Goal: Contribute content

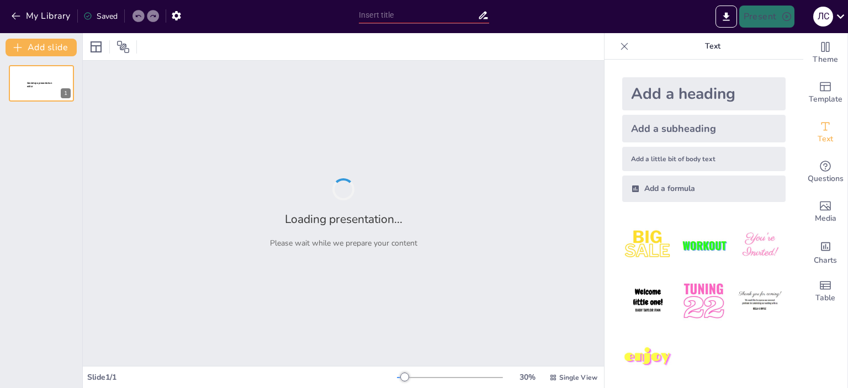
type input "Еволюція Моди: Вплив Ренесансу на Одяг Європейців у Кінці XV - Початку XVIII Ст…"
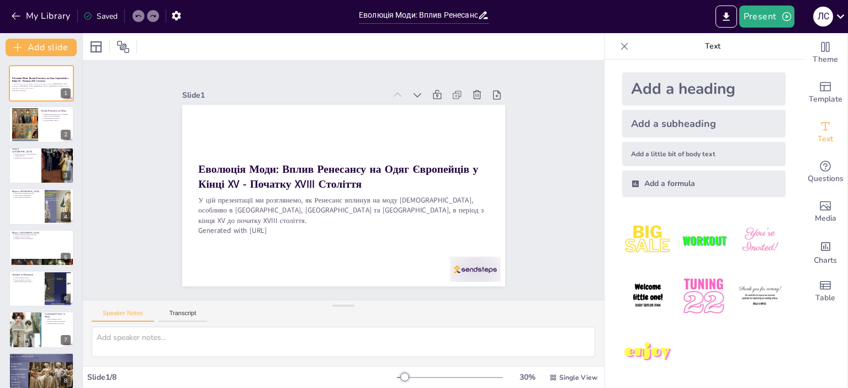
scroll to position [7, 0]
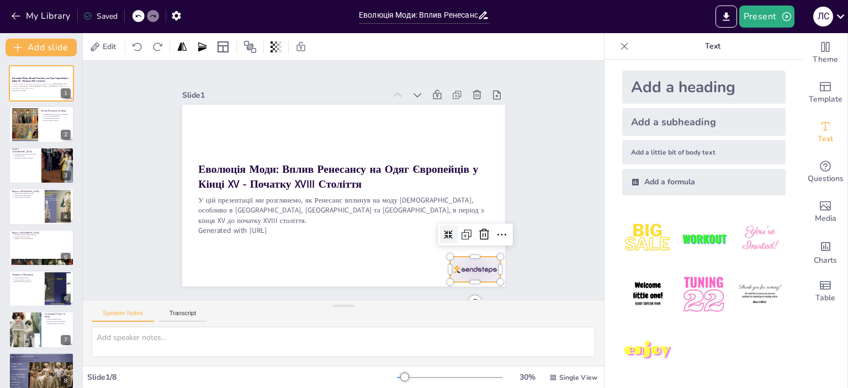
click at [302, 61] on div at bounding box center [274, 37] width 56 height 47
click at [489, 254] on div "Slide 1 Еволюція Моди: Вплив Ренесансу на Одяг Європейців у Кінці XV - Початку …" at bounding box center [343, 179] width 292 height 543
click at [184, 310] on button "Transcript" at bounding box center [182, 316] width 49 height 12
click at [137, 312] on button "Speaker Notes" at bounding box center [123, 316] width 62 height 12
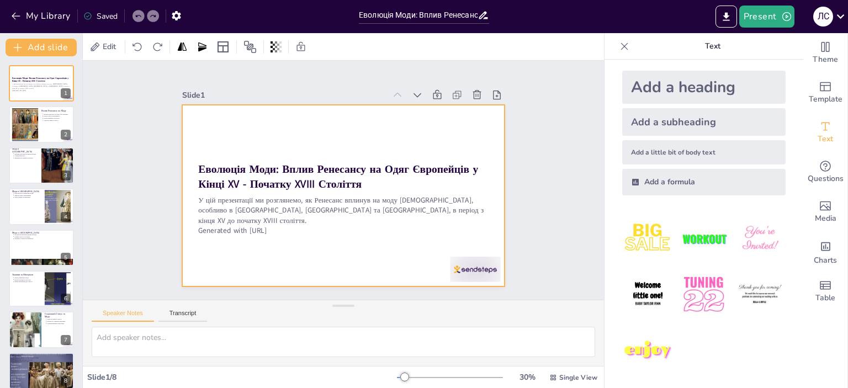
click at [198, 106] on div at bounding box center [328, 186] width 297 height 369
click at [542, 112] on div "Slide 1 Еволюція Моди: Вплив Ренесансу на Одяг Європейців у Кінці XV - Початку …" at bounding box center [343, 180] width 547 height 526
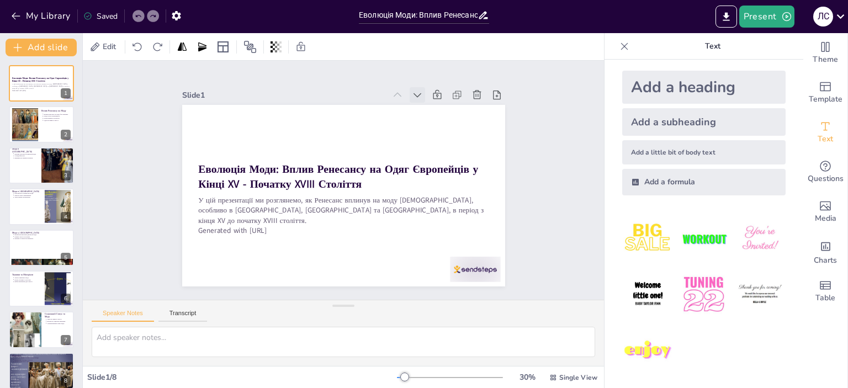
click at [427, 105] on icon at bounding box center [433, 111] width 13 height 13
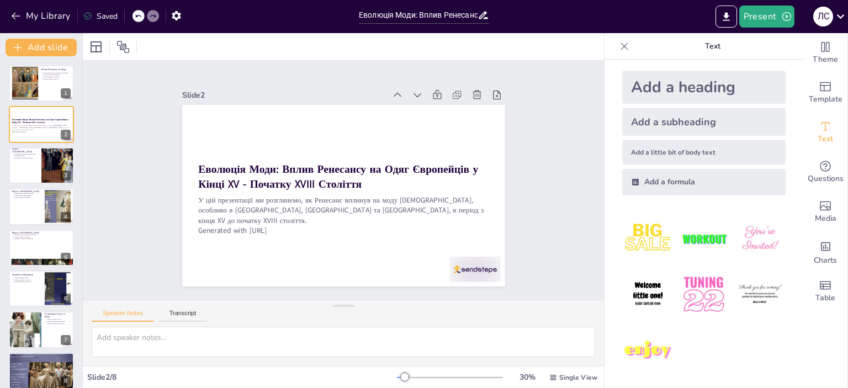
click at [448, 183] on icon at bounding box center [455, 190] width 15 height 15
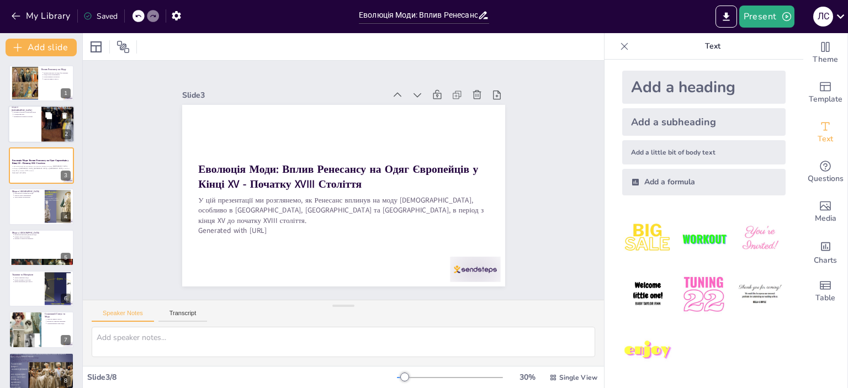
click at [18, 125] on div at bounding box center [41, 125] width 66 height 38
type textarea "Яскраві кольори в одязі відображали культурні традиції та соціальний статус. Ск…"
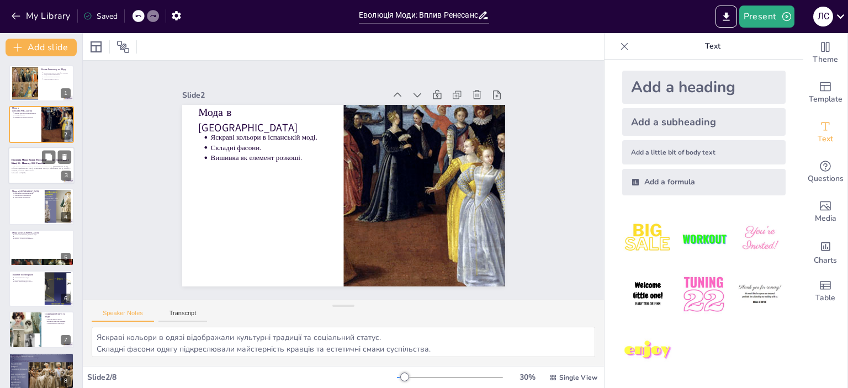
click at [33, 169] on p "У цій презентації ми розглянемо, як Ренесанс вплинув на моду [DEMOGRAPHIC_DATA]…" at bounding box center [42, 169] width 60 height 6
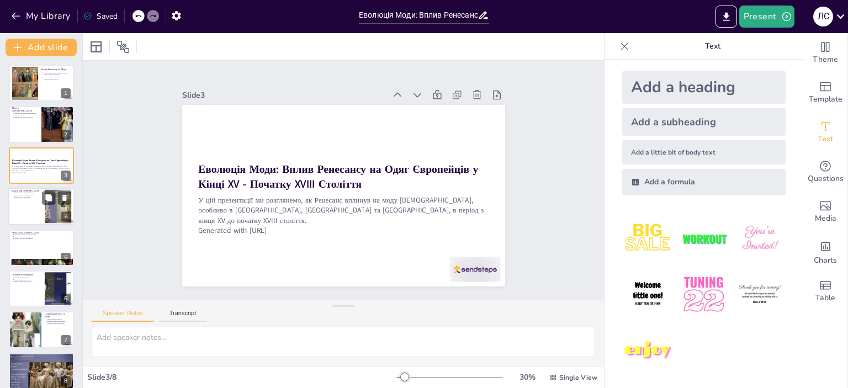
click at [39, 188] on div "Мода в Італії Елегантність італійської моди. Жіночі сукні з мереживом. Довгі пл…" at bounding box center [41, 188] width 66 height 0
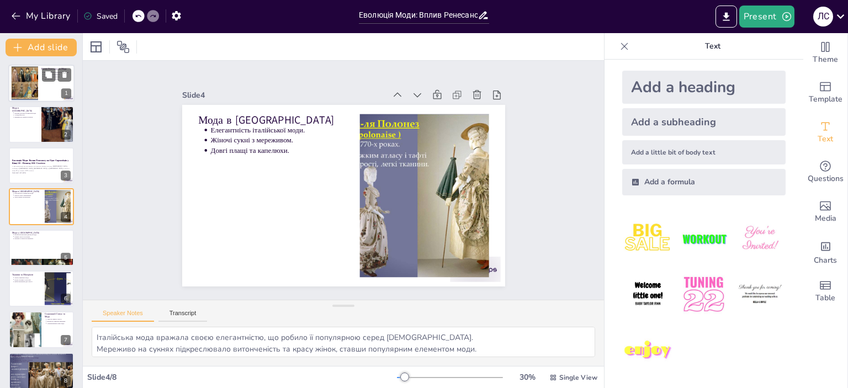
click at [33, 85] on div at bounding box center [24, 84] width 45 height 34
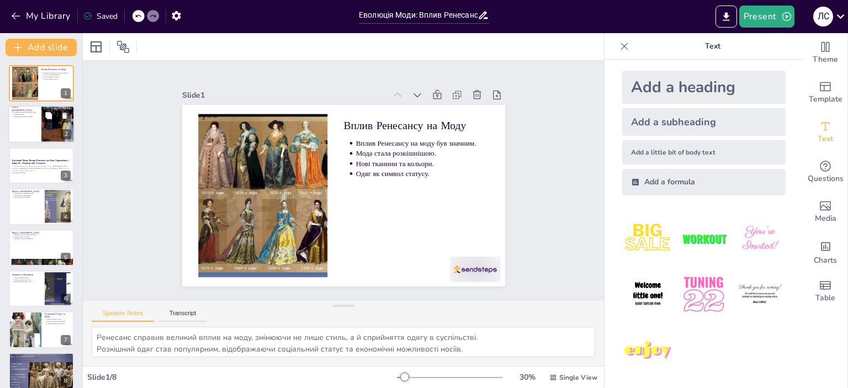
click at [18, 127] on div at bounding box center [41, 125] width 66 height 38
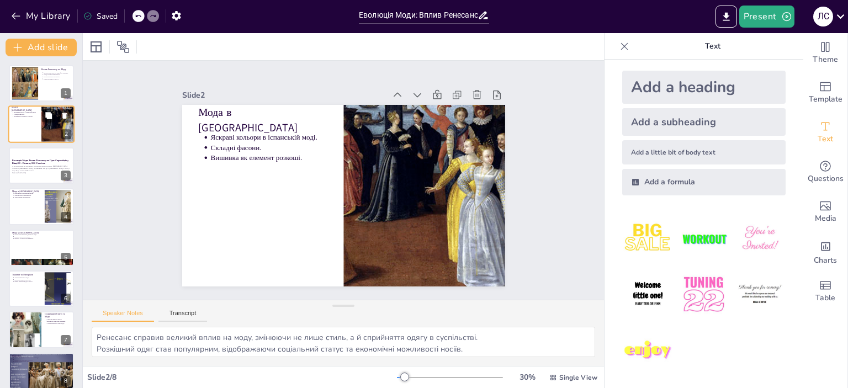
type textarea "Яскраві кольори в одязі відображали культурні традиції та соціальний статус. Ск…"
click at [36, 176] on div at bounding box center [41, 166] width 66 height 38
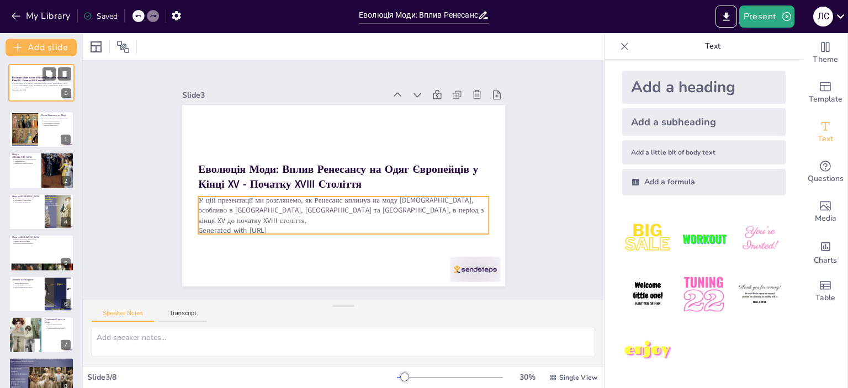
drag, startPoint x: 36, startPoint y: 176, endPoint x: 36, endPoint y: 86, distance: 89.4
click at [36, 65] on div "Еволюція Моди: Вплив Ренесансу на Одяг Європейців у Кінці XV - Початку XVIII Ст…" at bounding box center [41, 65] width 65 height 0
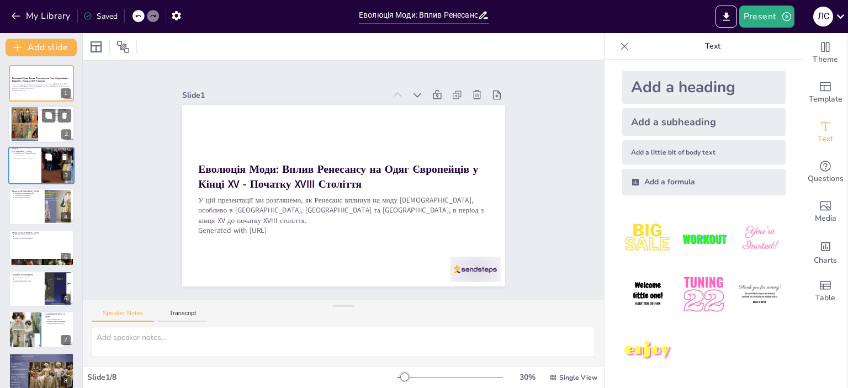
click at [26, 121] on div at bounding box center [24, 125] width 45 height 34
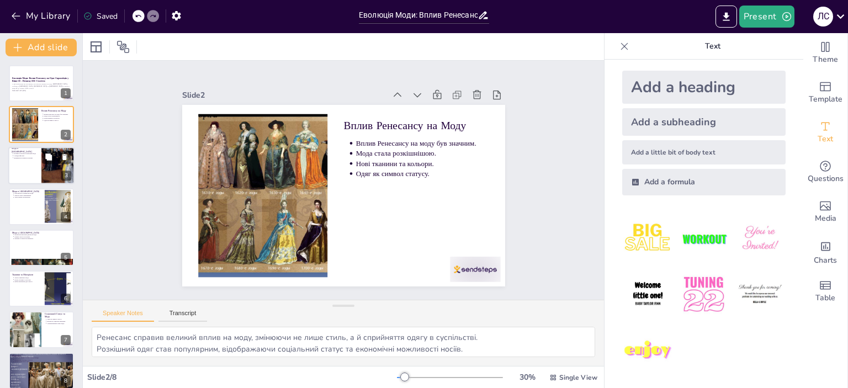
click at [35, 168] on div at bounding box center [41, 166] width 66 height 38
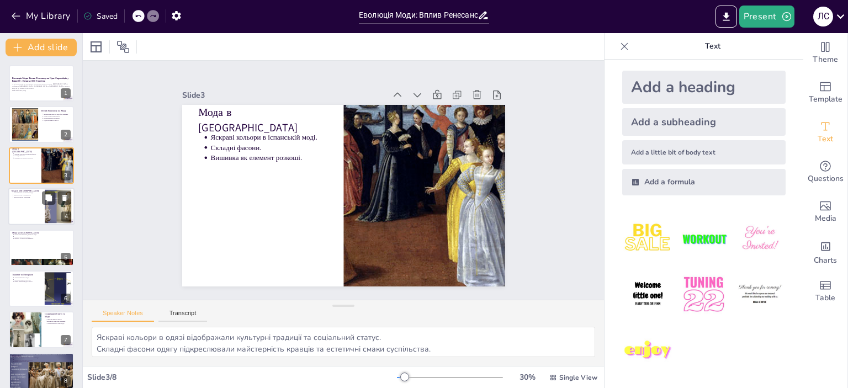
click at [43, 206] on div at bounding box center [41, 207] width 66 height 38
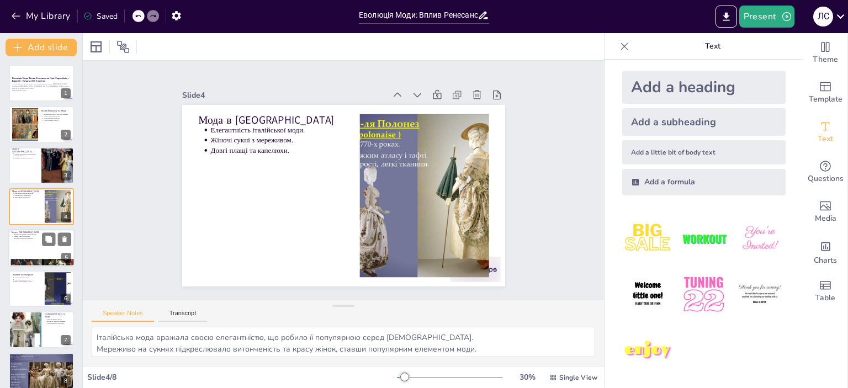
click at [37, 245] on div at bounding box center [41, 248] width 66 height 38
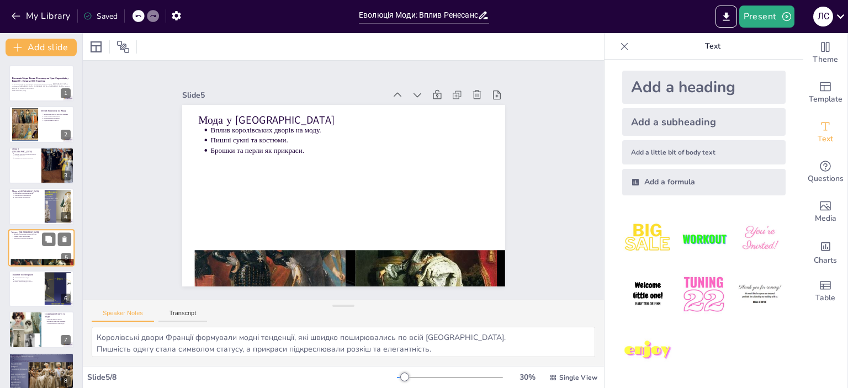
scroll to position [10, 0]
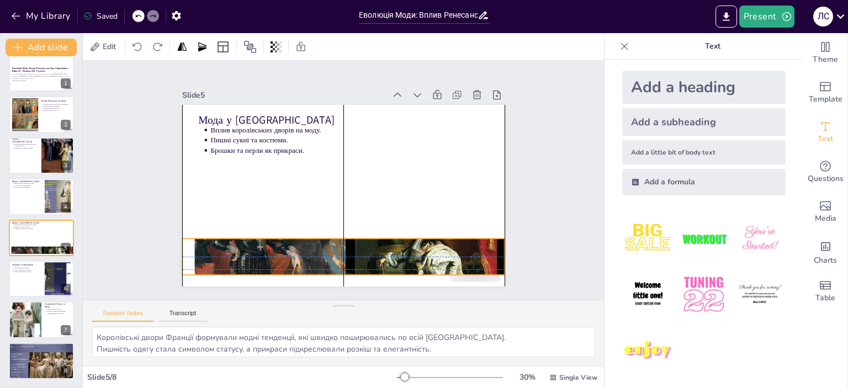
drag, startPoint x: 341, startPoint y: 263, endPoint x: 341, endPoint y: 247, distance: 16.0
click at [341, 247] on div at bounding box center [298, 242] width 403 height 386
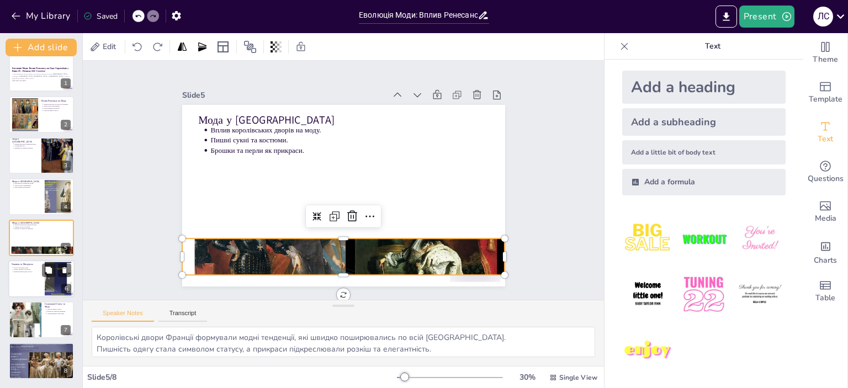
click at [38, 277] on div at bounding box center [41, 279] width 66 height 38
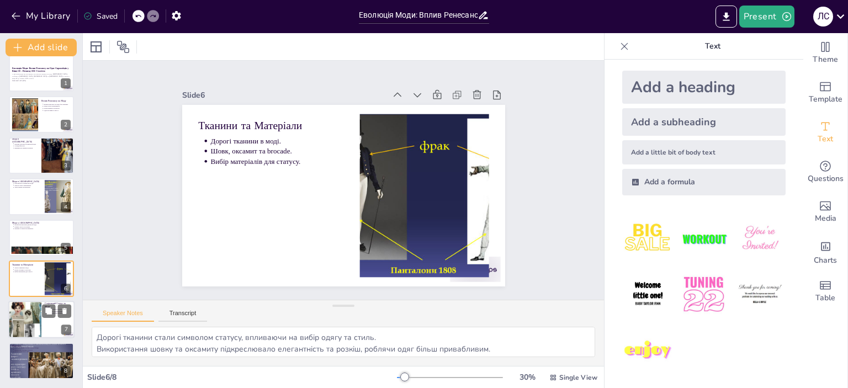
click at [33, 314] on div at bounding box center [25, 320] width 66 height 38
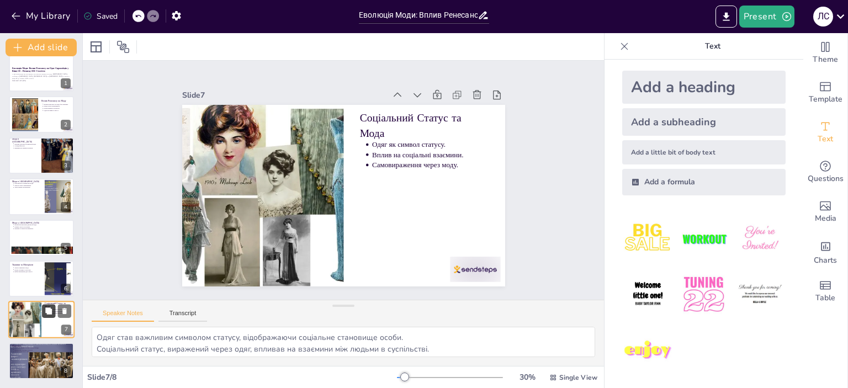
scroll to position [9, 0]
click at [30, 353] on div at bounding box center [41, 362] width 66 height 50
type textarea "Ренесанс став важливим етапом у розвитку моди, формуючи сучасні тенденції. Одяг…"
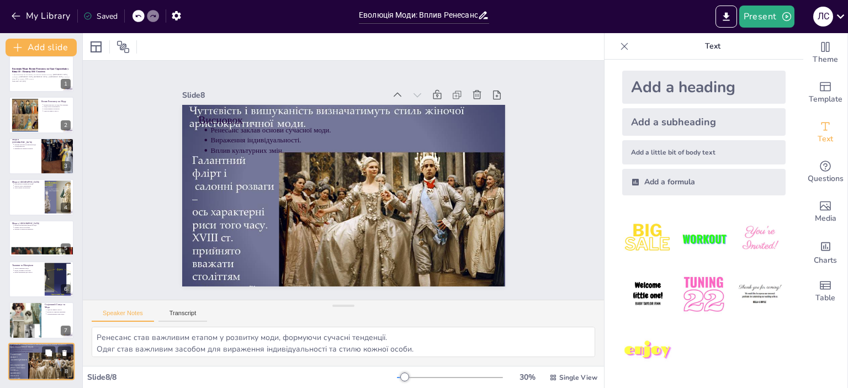
scroll to position [10, 0]
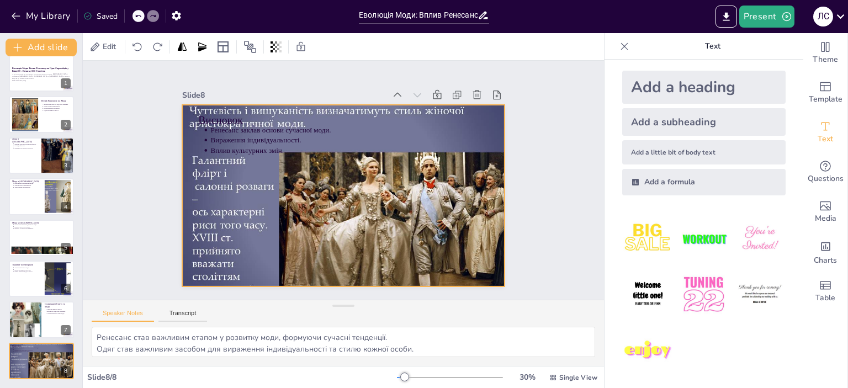
click at [230, 103] on div at bounding box center [335, 193] width 401 height 371
click at [181, 103] on div at bounding box center [333, 192] width 402 height 396
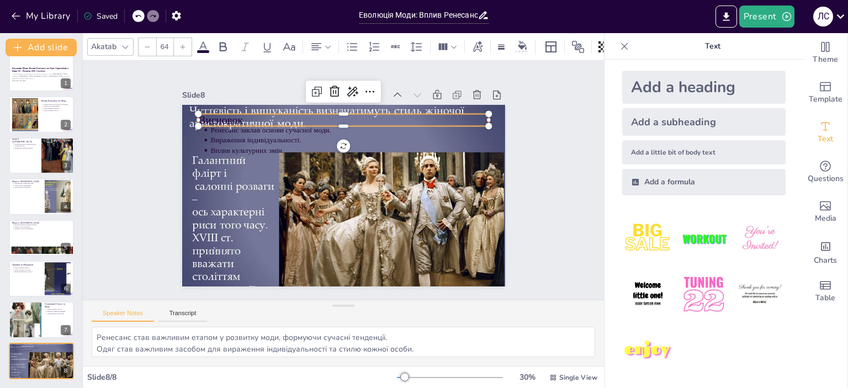
drag, startPoint x: 192, startPoint y: 112, endPoint x: 195, endPoint y: 118, distance: 6.2
click at [232, 112] on p "Висновок" at bounding box center [368, 125] width 272 height 132
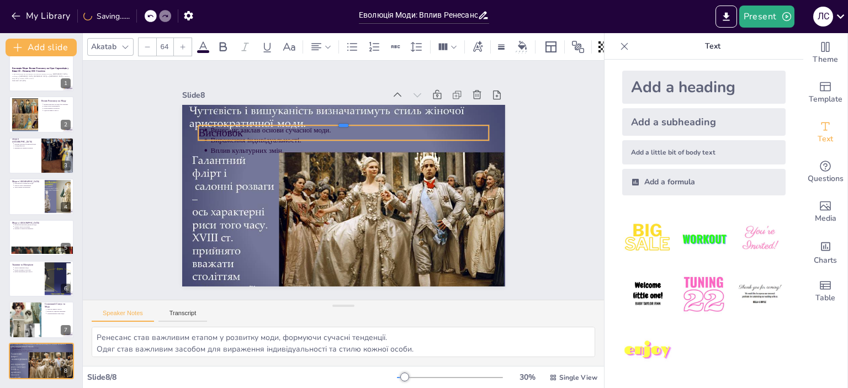
drag, startPoint x: 215, startPoint y: 110, endPoint x: 223, endPoint y: 134, distance: 25.7
click at [223, 134] on div "Висновок Ренесанс заклав основи сучасної моди. Вираження індивідуальності. Впли…" at bounding box center [338, 195] width 363 height 273
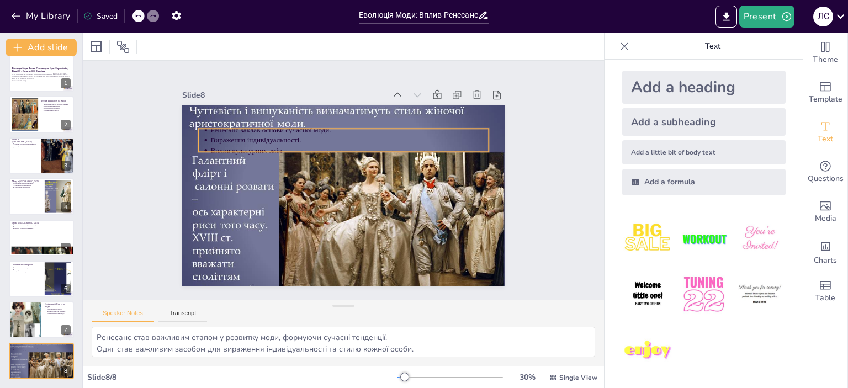
click at [325, 123] on div "Ренесанс заклав основи сучасної моди. Вираження індивідуальності. Вплив культур…" at bounding box center [328, 177] width 245 height 354
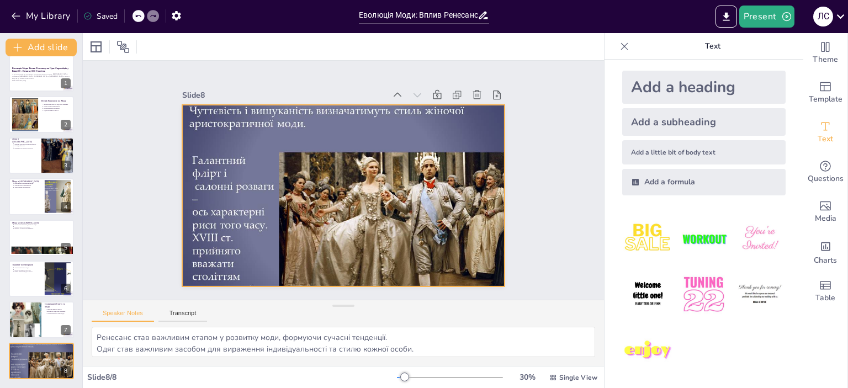
drag, startPoint x: 298, startPoint y: 114, endPoint x: 265, endPoint y: 119, distance: 32.9
click at [294, 115] on div at bounding box center [332, 191] width 396 height 402
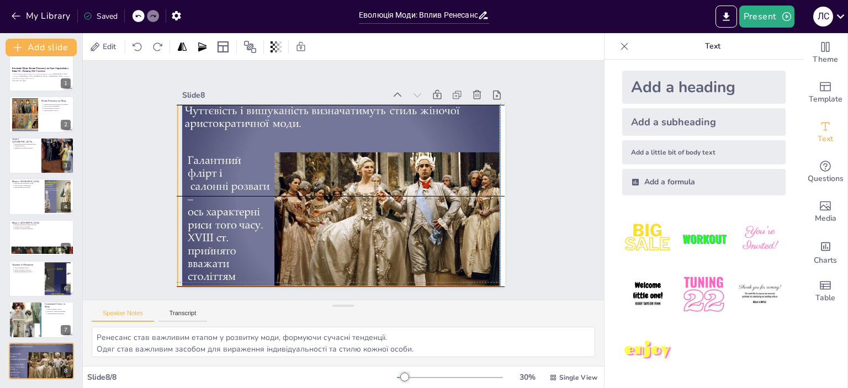
drag, startPoint x: 245, startPoint y: 114, endPoint x: 240, endPoint y: 113, distance: 5.6
click at [240, 113] on div at bounding box center [330, 189] width 402 height 396
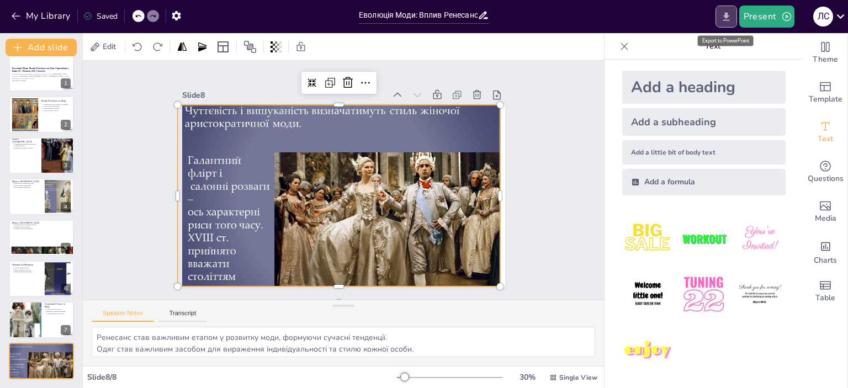
click at [730, 20] on icon "Export to PowerPoint" at bounding box center [726, 17] width 12 height 12
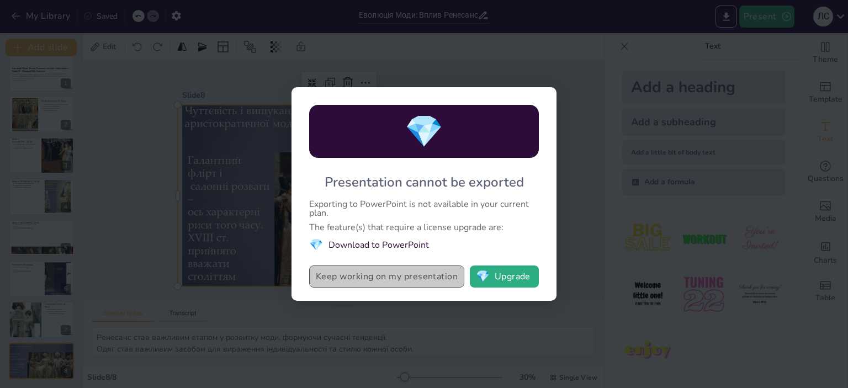
click at [426, 285] on button "Keep working on my presentation" at bounding box center [386, 277] width 155 height 22
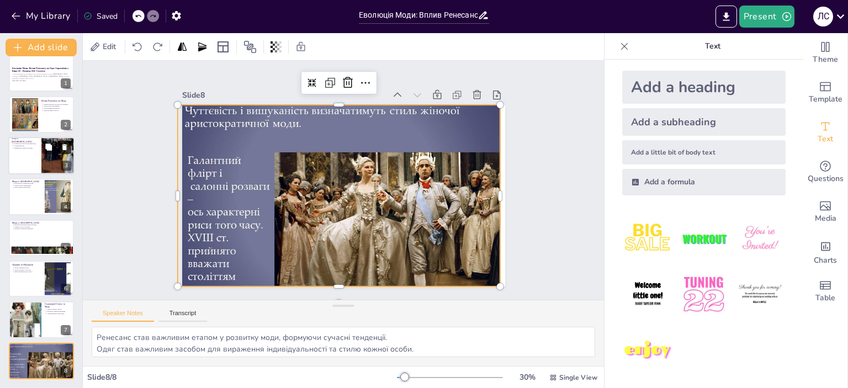
scroll to position [0, 0]
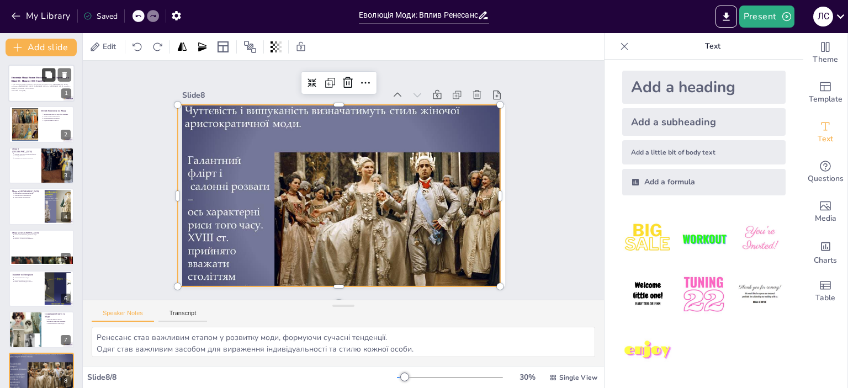
click at [51, 80] on button at bounding box center [48, 74] width 13 height 13
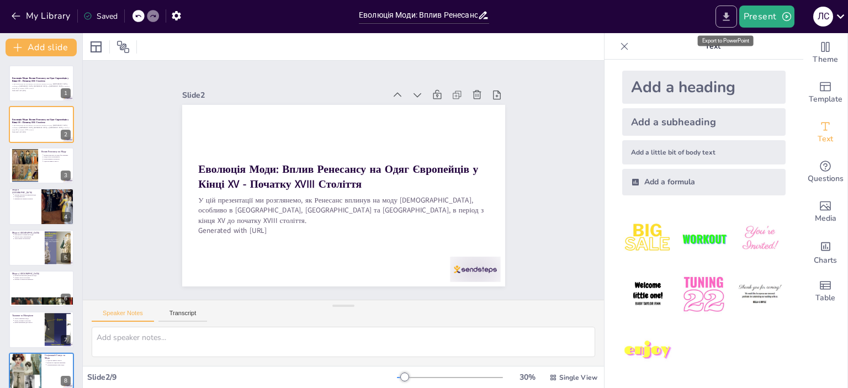
click at [729, 23] on button "Export to PowerPoint" at bounding box center [726, 17] width 22 height 22
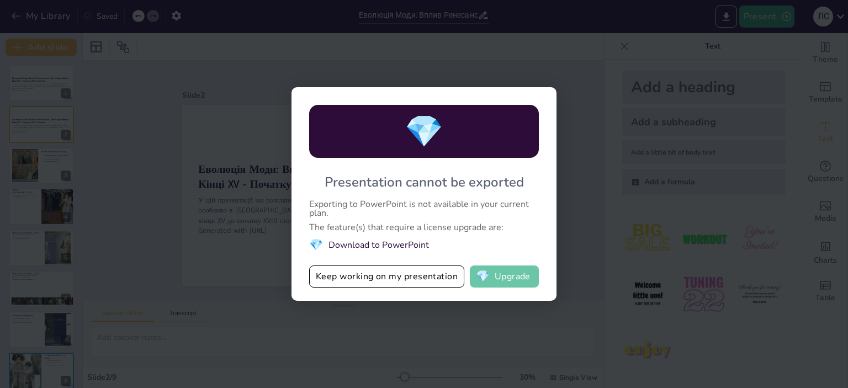
click at [508, 282] on button "💎 Upgrade" at bounding box center [504, 277] width 69 height 22
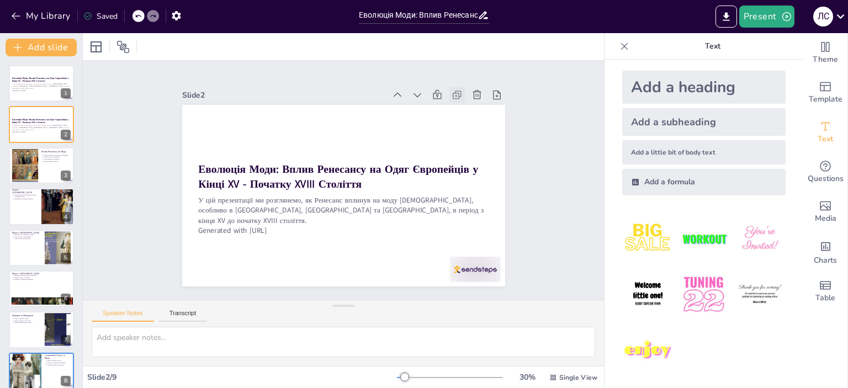
click at [471, 128] on icon at bounding box center [478, 135] width 14 height 14
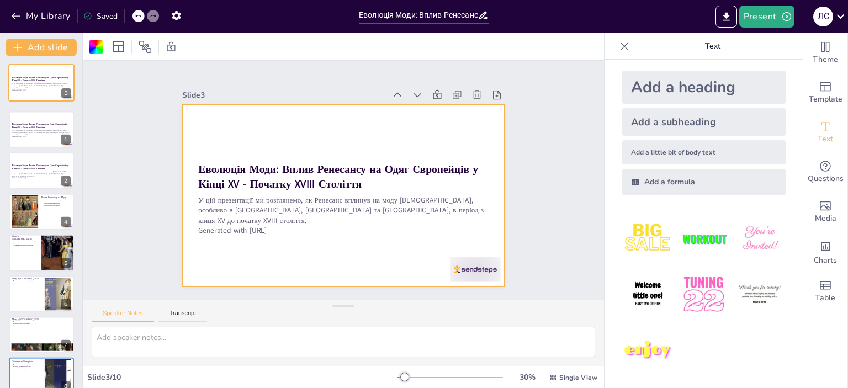
drag, startPoint x: 23, startPoint y: 151, endPoint x: 25, endPoint y: 63, distance: 87.3
click at [25, 63] on div "Еволюція Моди: Вплив Ренесансу на Одяг Європейців у Кінці XV - Початку XVIII Ст…" at bounding box center [41, 222] width 82 height 332
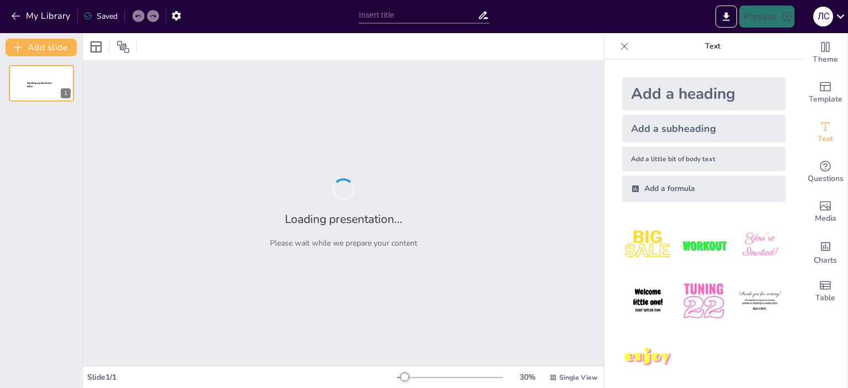
type input "Еволюція Моди: Вплив Ренесансу на Одяг Європейців у Кінці XV - Початку XVIII Ст…"
